Goal: Check status

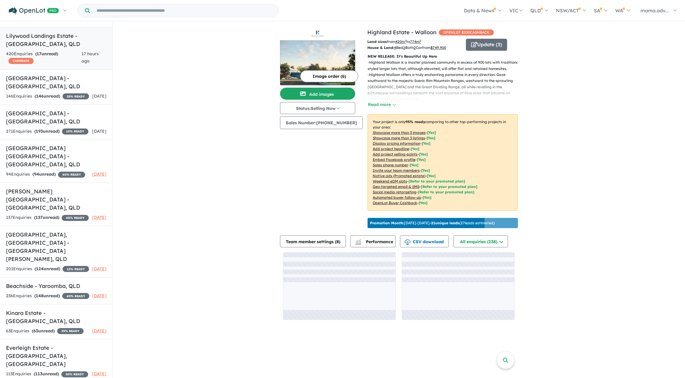
scroll to position [106, 0]
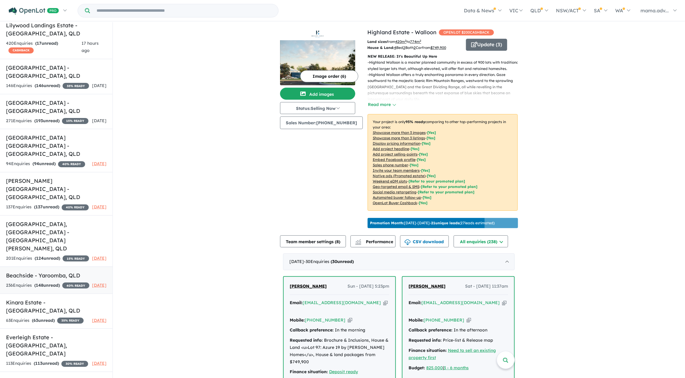
click at [63, 272] on h5 "Beachside - Yaroomba , [GEOGRAPHIC_DATA]" at bounding box center [56, 276] width 100 height 8
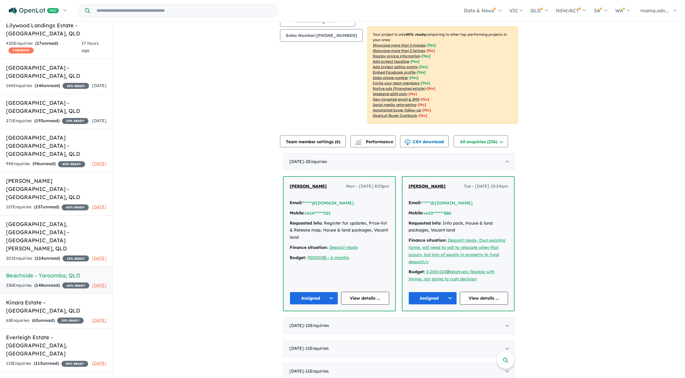
scroll to position [89, 0]
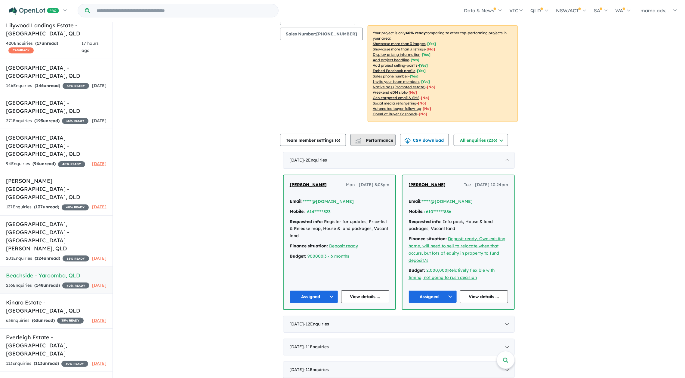
click at [369, 140] on span "Performance" at bounding box center [374, 140] width 37 height 5
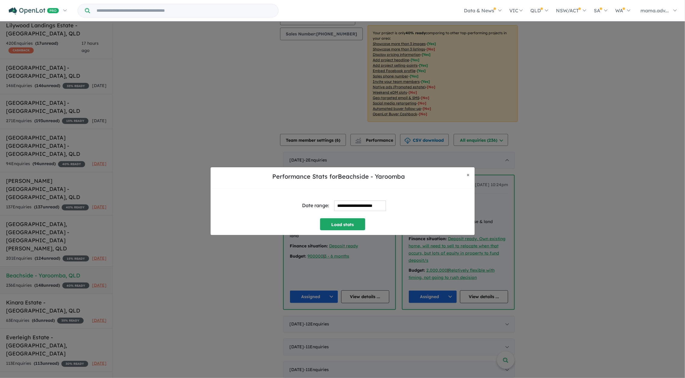
click at [346, 207] on input "**********" at bounding box center [360, 206] width 52 height 11
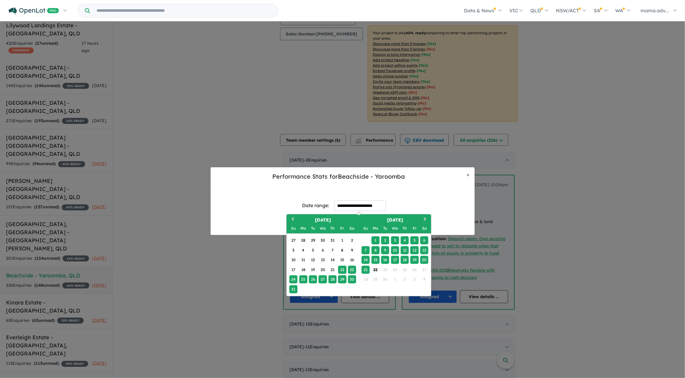
drag, startPoint x: 373, startPoint y: 260, endPoint x: 370, endPoint y: 265, distance: 6.5
click at [373, 260] on div "15" at bounding box center [375, 260] width 8 height 8
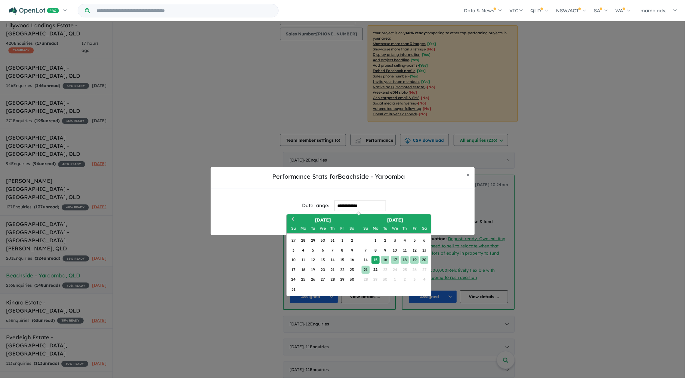
drag, startPoint x: 370, startPoint y: 265, endPoint x: 366, endPoint y: 270, distance: 6.4
click at [366, 270] on div "21" at bounding box center [365, 270] width 8 height 8
type input "**********"
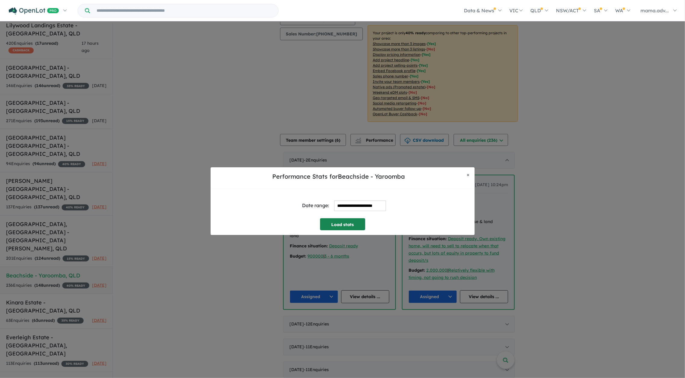
click at [351, 227] on button "Load stats" at bounding box center [342, 225] width 45 height 12
